Goal: Find specific page/section: Find specific page/section

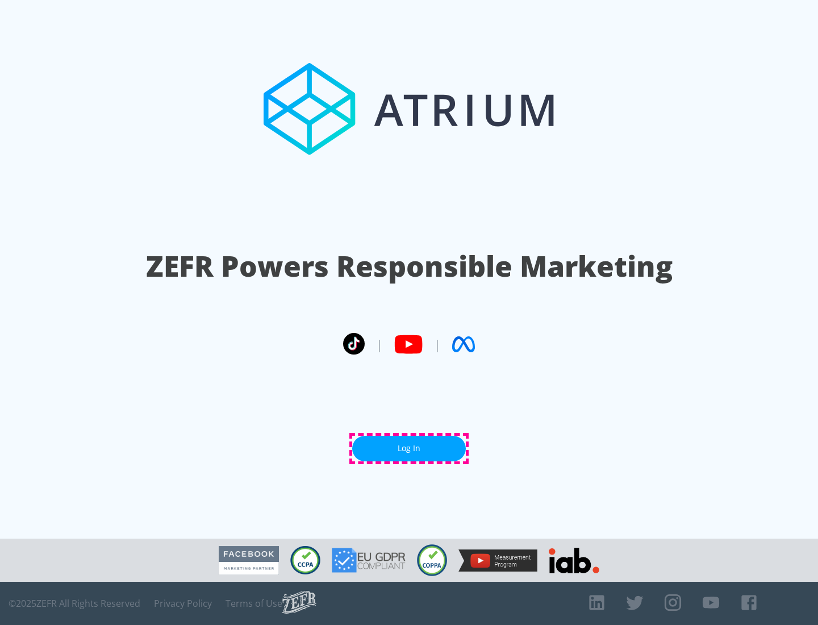
click at [409, 448] on link "Log In" at bounding box center [409, 449] width 114 height 26
